Goal: Check status

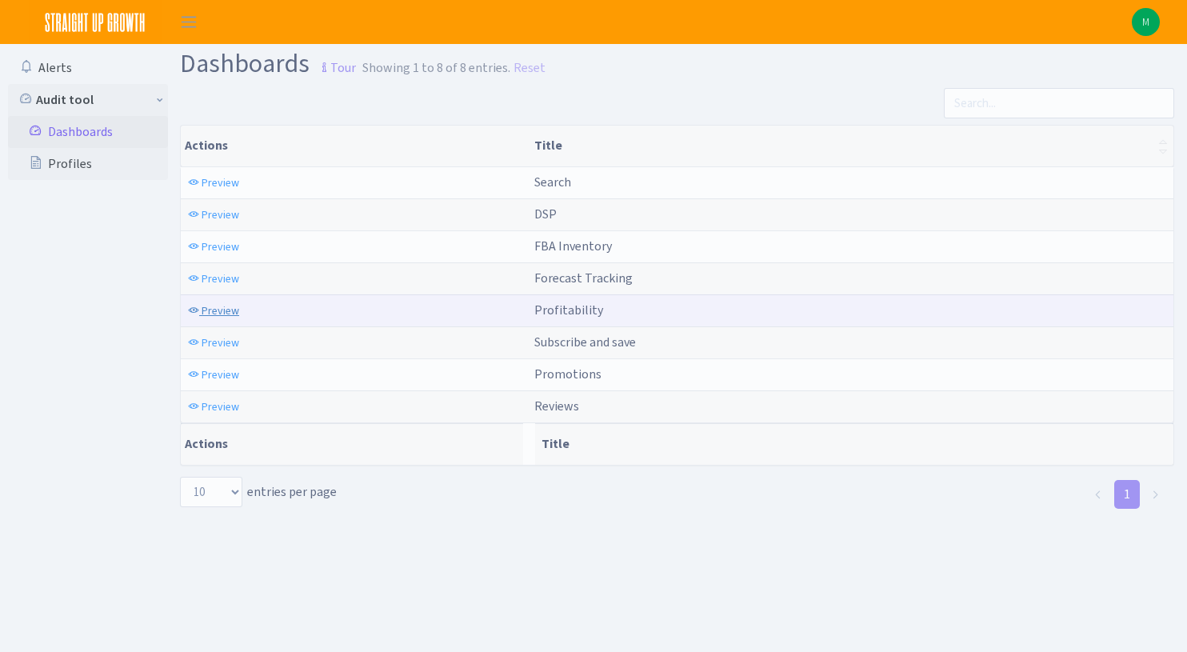
click at [209, 311] on span "Preview" at bounding box center [221, 310] width 38 height 15
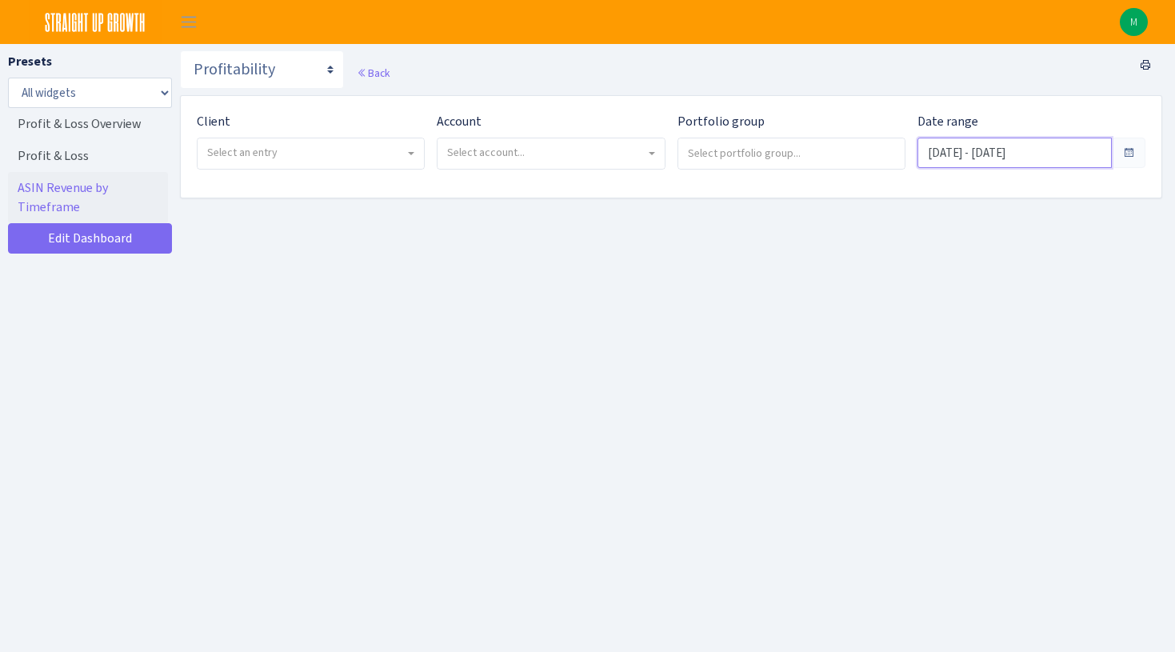
click at [982, 164] on input "Jul 23, 2025 - Aug 21, 2025" at bounding box center [1015, 153] width 194 height 30
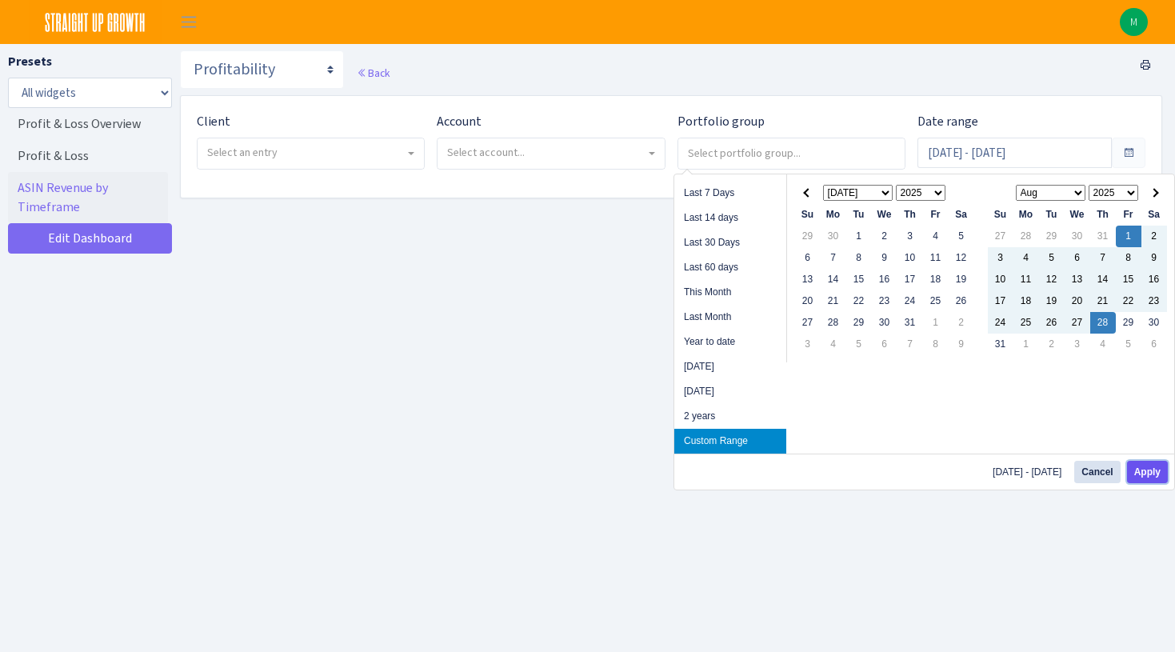
click at [1151, 470] on button "Apply" at bounding box center [1147, 472] width 41 height 22
type input "Aug 1, 2025 - Aug 28, 2025"
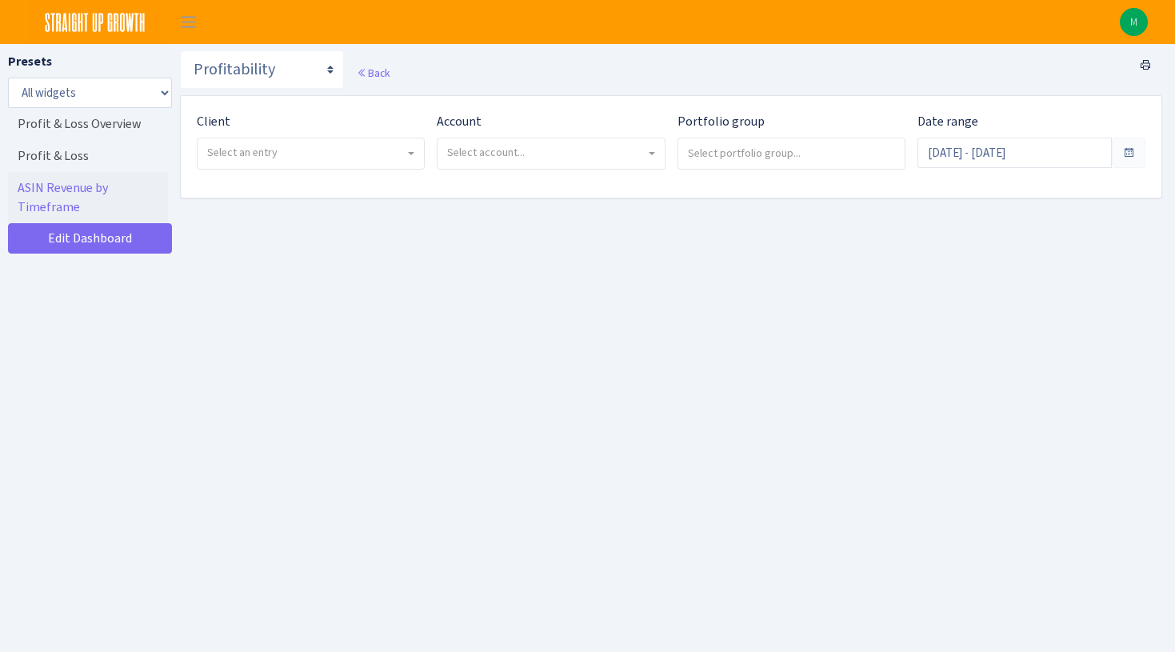
click at [331, 171] on div "Client - ENERGYbits Inc. <span class="badge badge-success">Current</span><span …" at bounding box center [305, 147] width 240 height 70
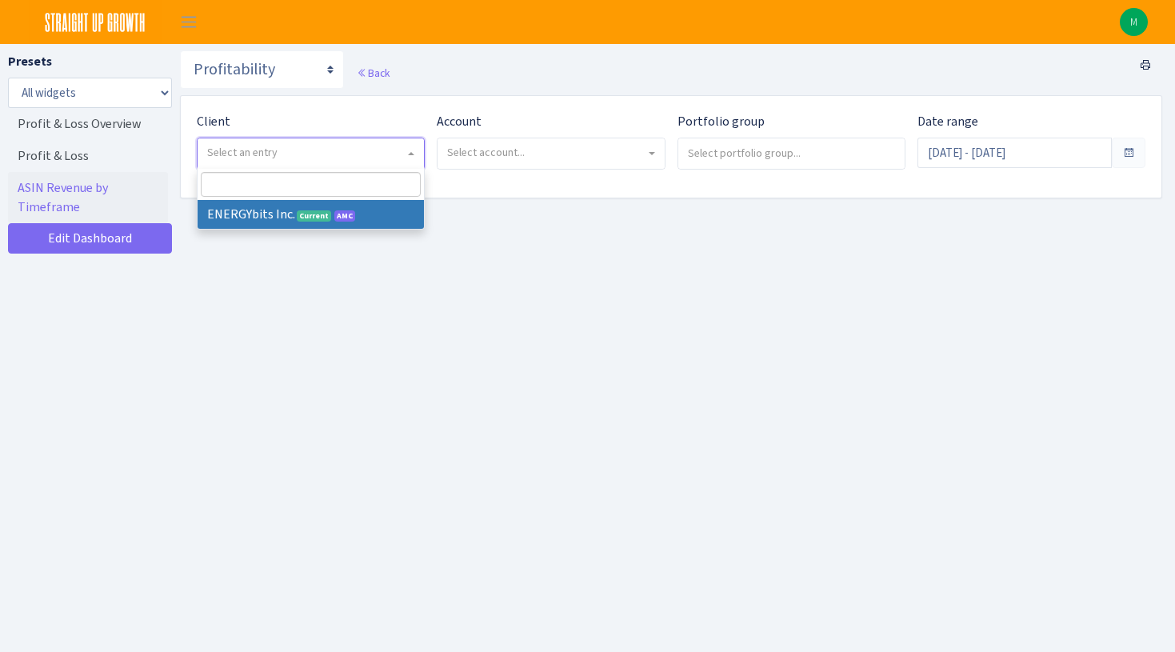
click at [338, 153] on span "Select an entry" at bounding box center [306, 153] width 198 height 16
select select "298"
select select
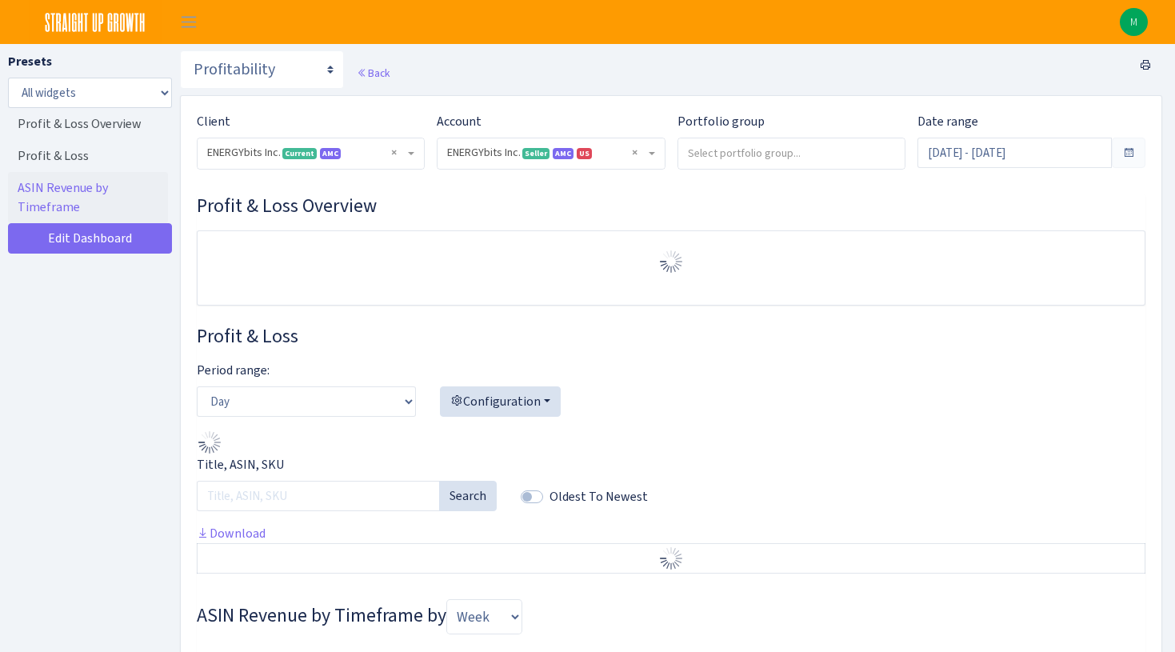
select select "416446232500569"
